Goal: Task Accomplishment & Management: Use online tool/utility

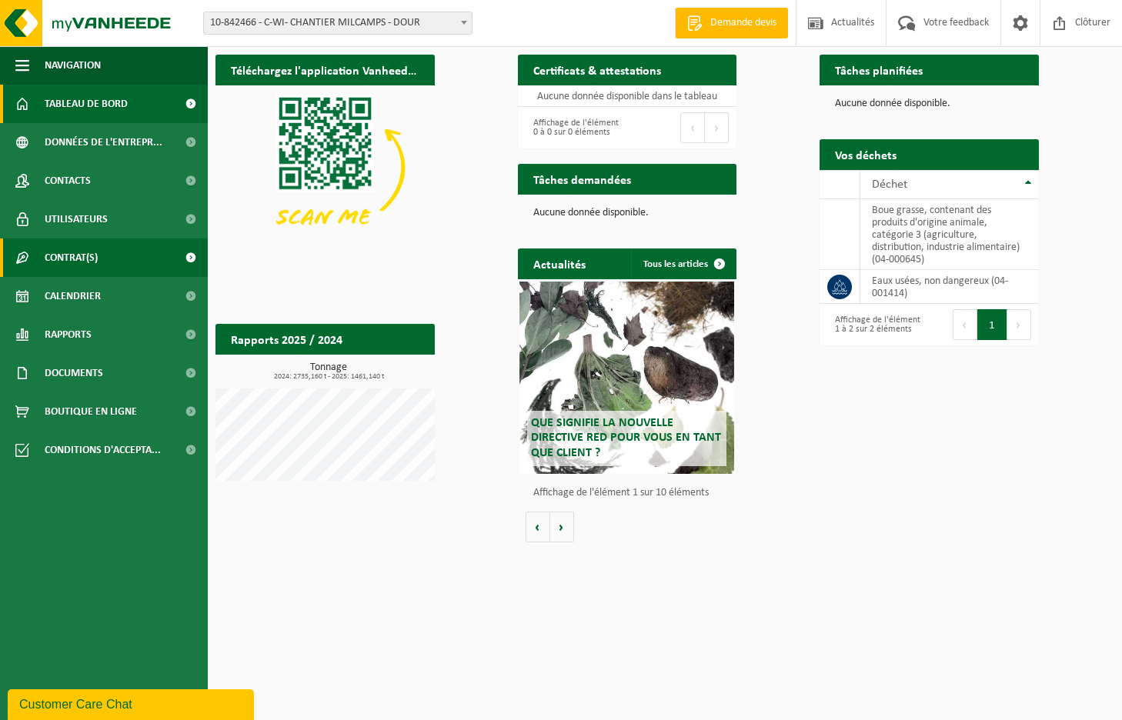
click at [96, 266] on span "Contrat(s)" at bounding box center [71, 258] width 53 height 38
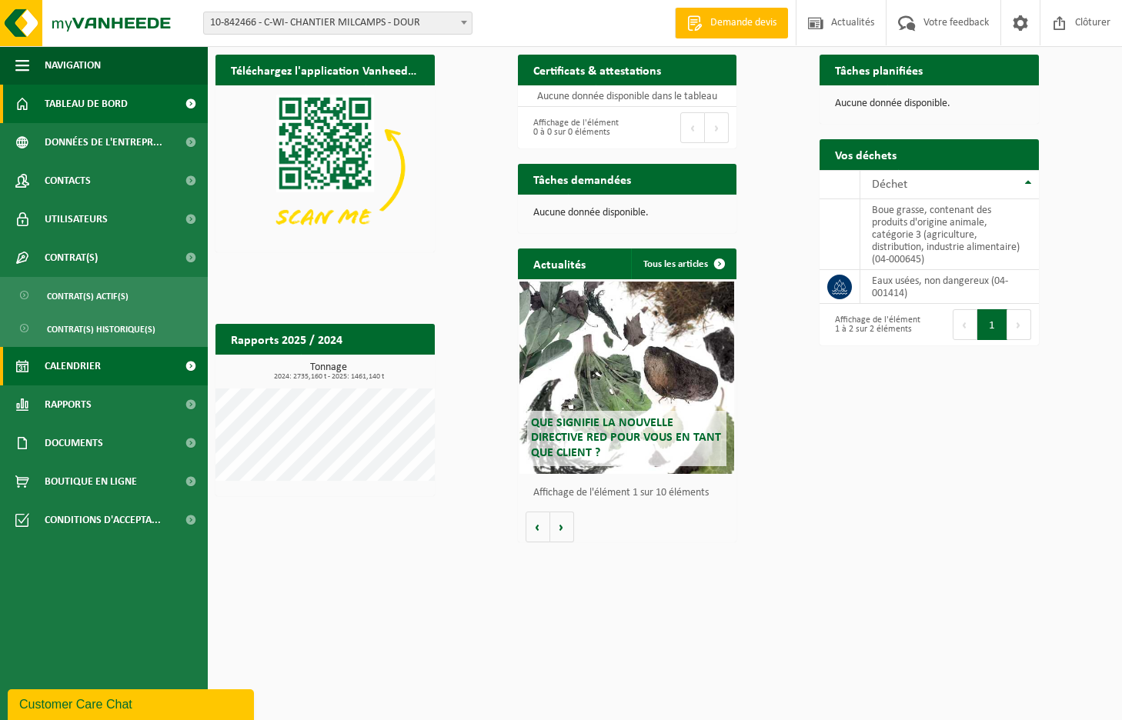
click at [67, 371] on span "Calendrier" at bounding box center [73, 366] width 56 height 38
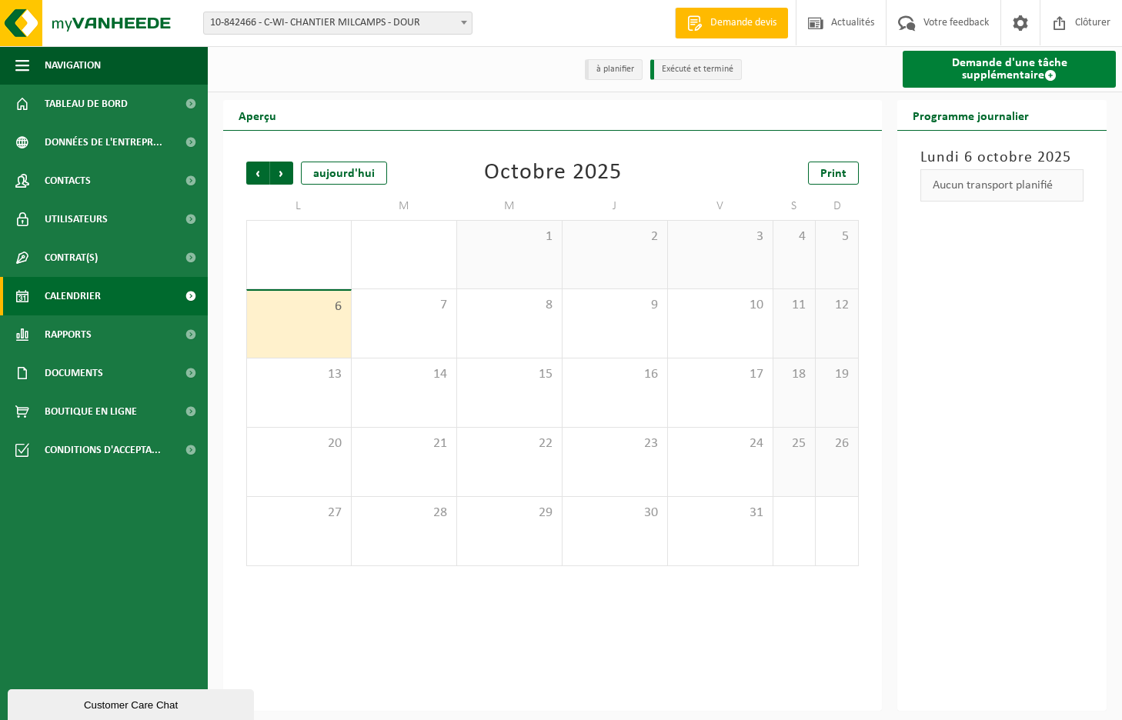
click at [975, 79] on link "Demande d'une tâche supplémentaire" at bounding box center [1009, 69] width 213 height 37
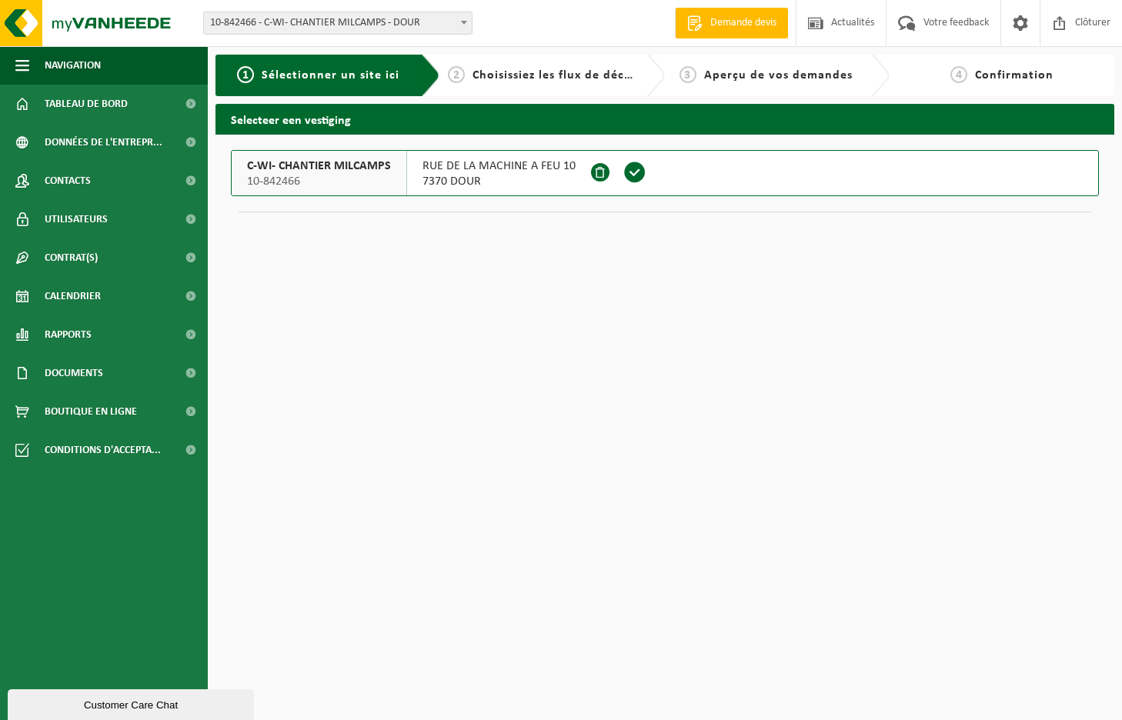
click at [630, 176] on span at bounding box center [634, 172] width 23 height 23
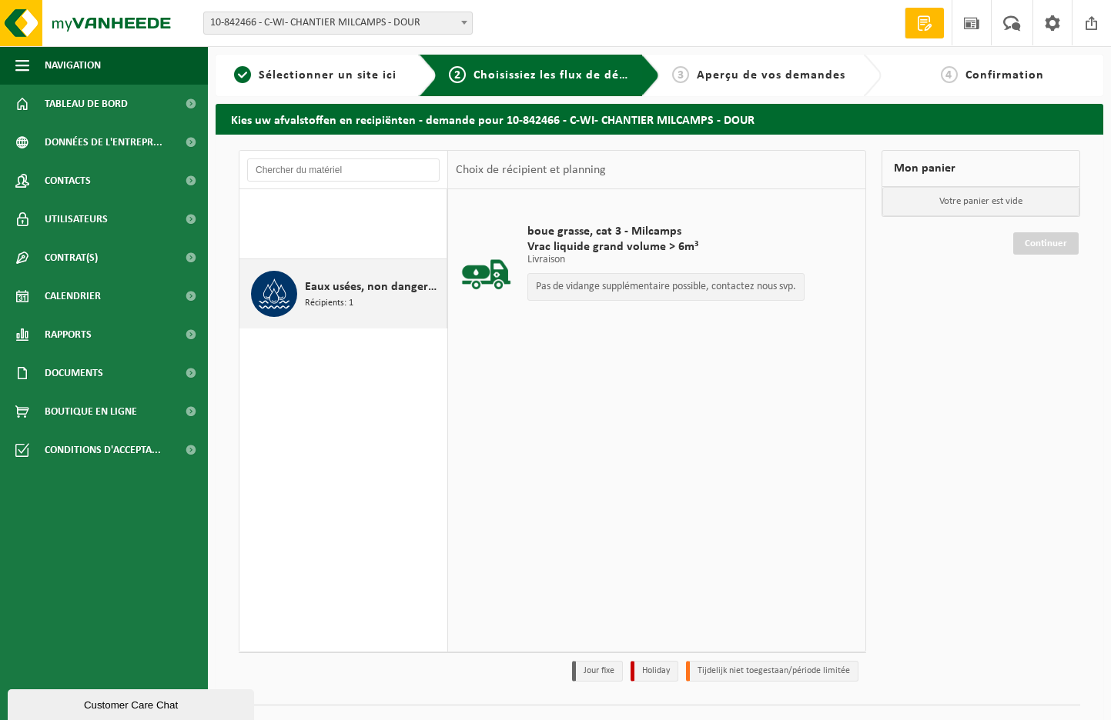
click at [358, 299] on div "Eaux usées, non dangereux Récipients: 1" at bounding box center [374, 294] width 138 height 46
